Goal: Information Seeking & Learning: Learn about a topic

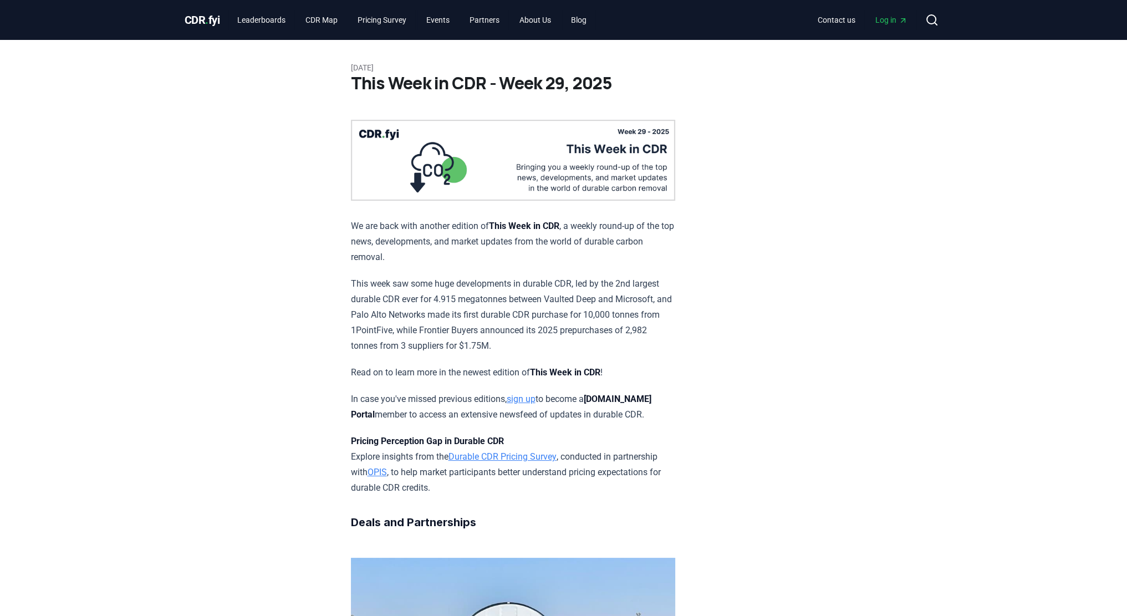
scroll to position [766, 0]
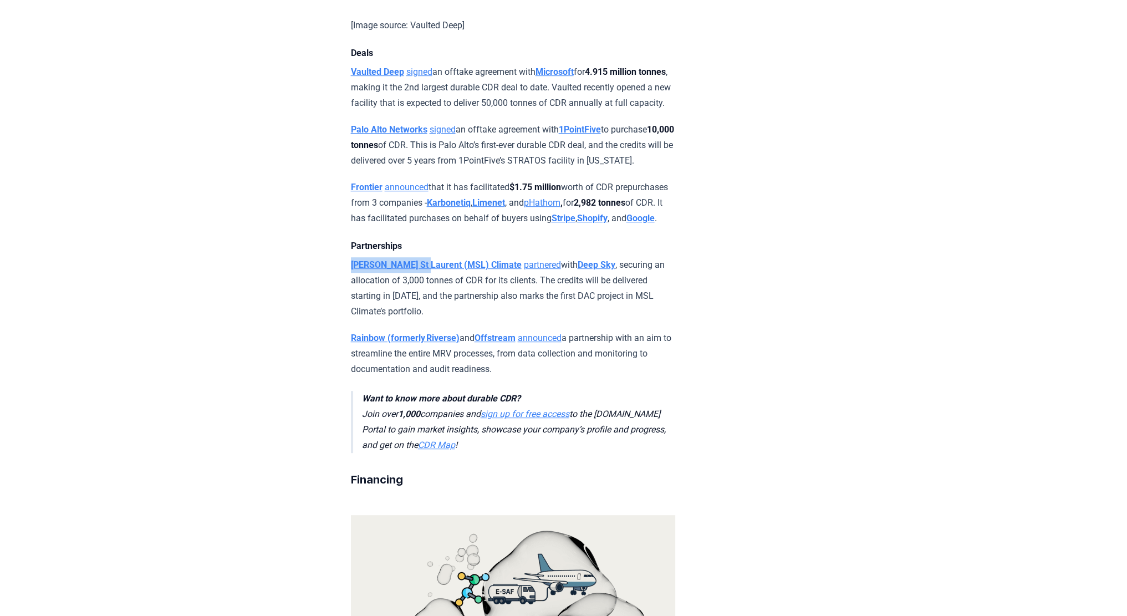
drag, startPoint x: 348, startPoint y: 307, endPoint x: 423, endPoint y: 312, distance: 75.0
copy strong "McGill St Laurent"
click at [375, 343] on strong "Rainbow (formerly Riverse)" at bounding box center [405, 338] width 109 height 11
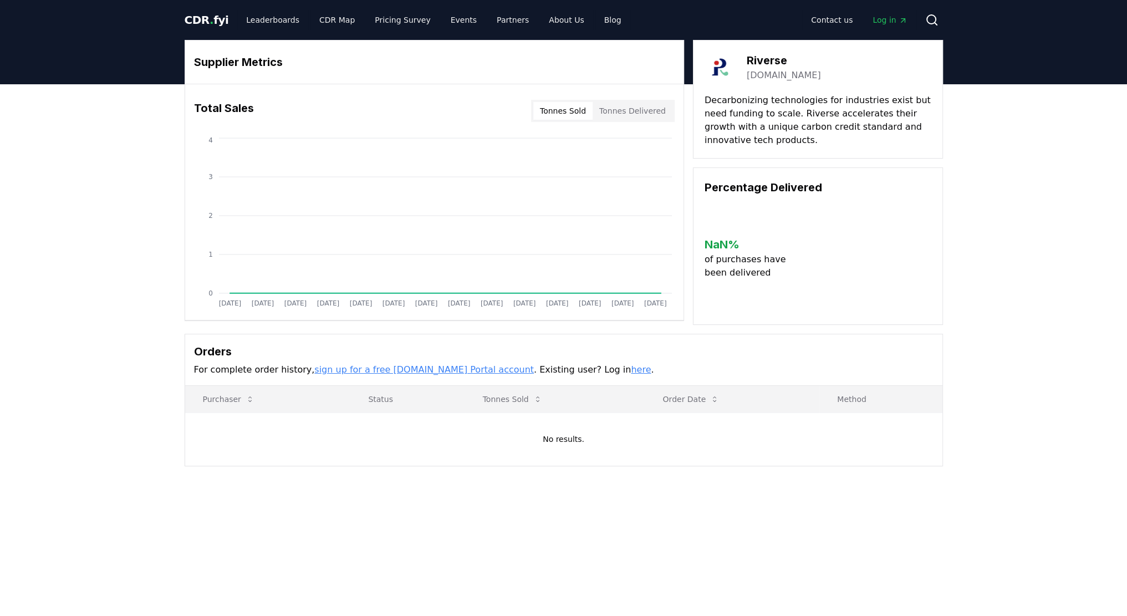
drag, startPoint x: 0, startPoint y: 0, endPoint x: 35, endPoint y: 362, distance: 363.9
click at [35, 362] on div "Supplier Metrics Total Sales Tonnes Sold Tonnes Delivered [DATE] [DATE] [DATE] …" at bounding box center [563, 297] width 1127 height 426
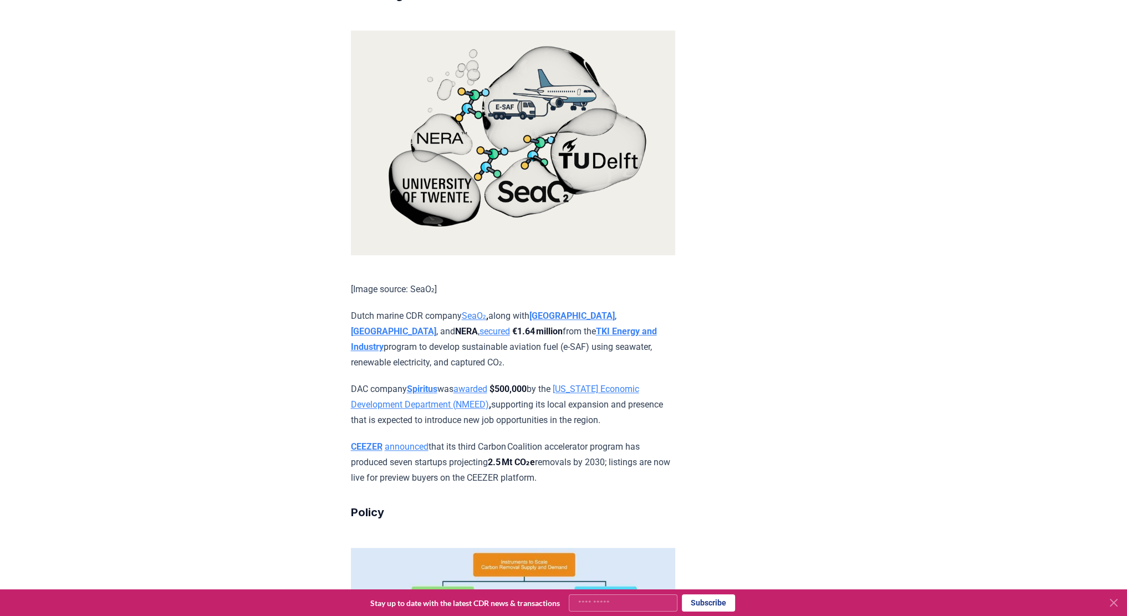
scroll to position [1266, 0]
